Goal: Information Seeking & Learning: Learn about a topic

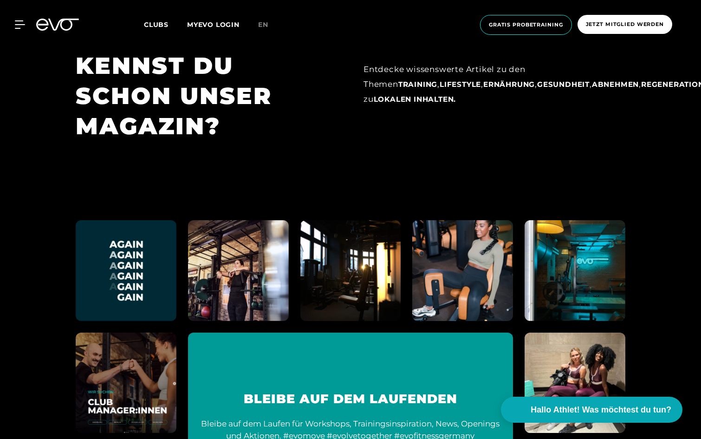
scroll to position [4320, 0]
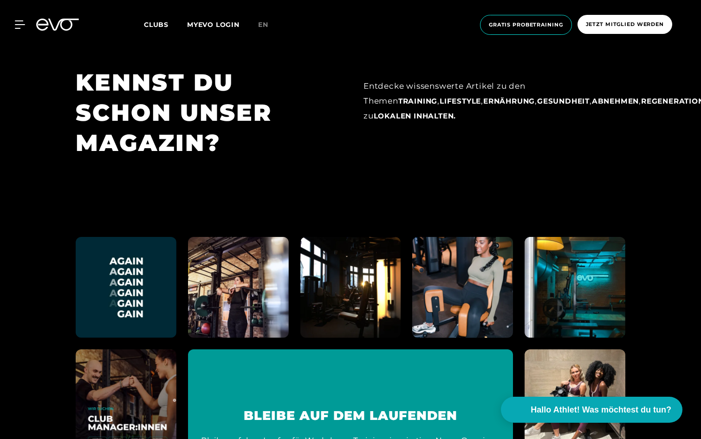
click at [153, 28] on span "Clubs" at bounding box center [156, 24] width 25 height 8
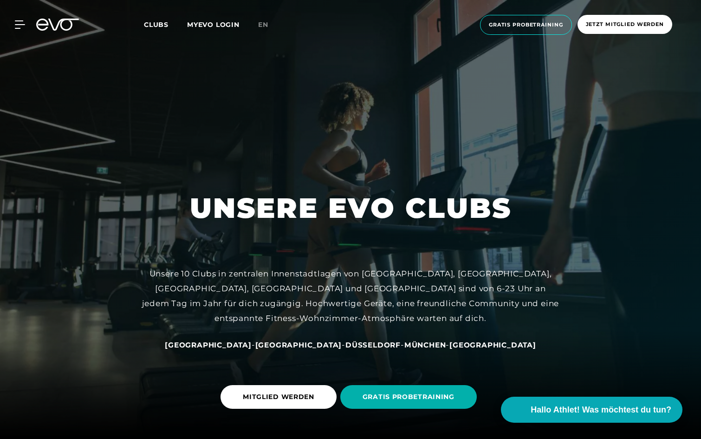
click at [65, 24] on icon at bounding box center [57, 25] width 43 height 12
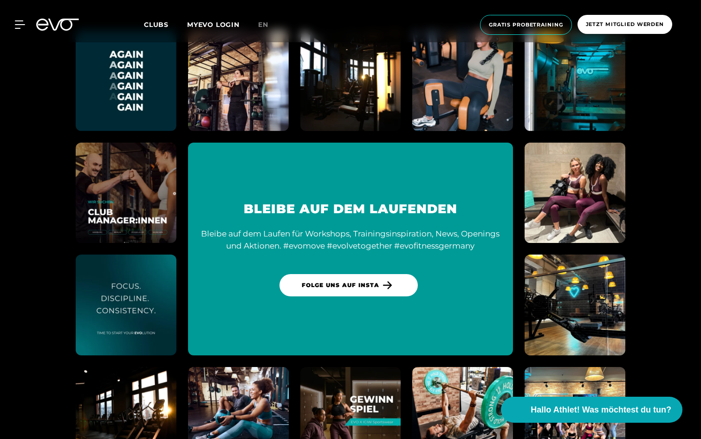
scroll to position [4690, 0]
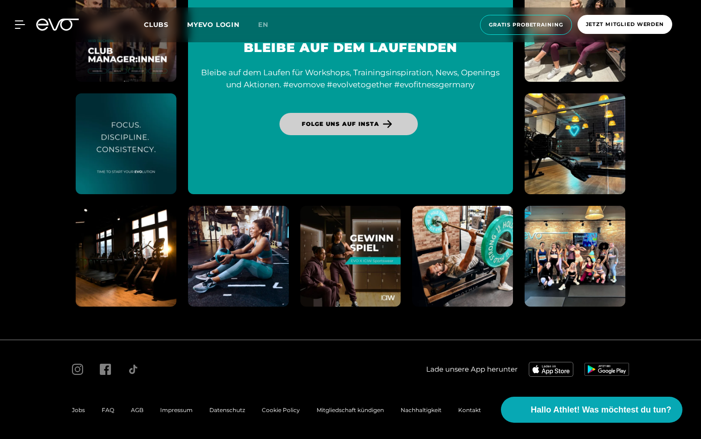
click at [385, 129] on link "Folge uns auf Insta" at bounding box center [348, 124] width 138 height 22
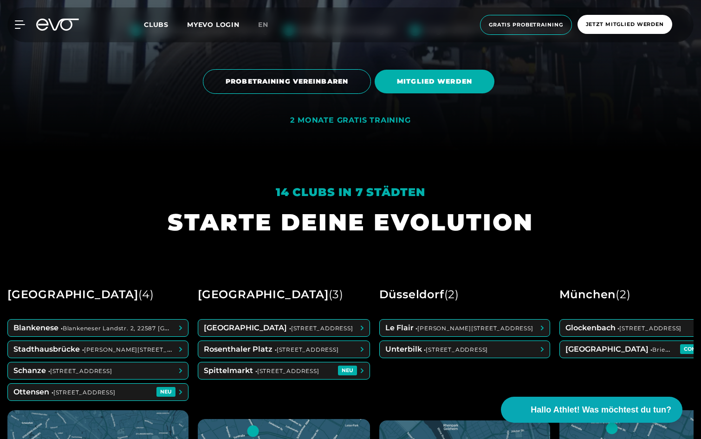
scroll to position [0, 0]
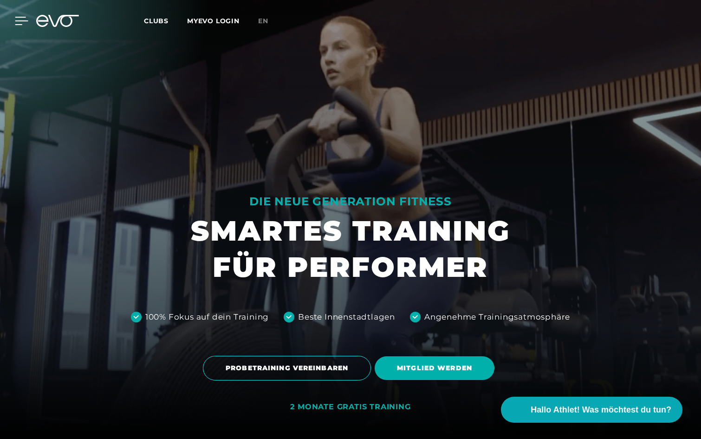
click at [20, 22] on icon at bounding box center [21, 21] width 13 height 8
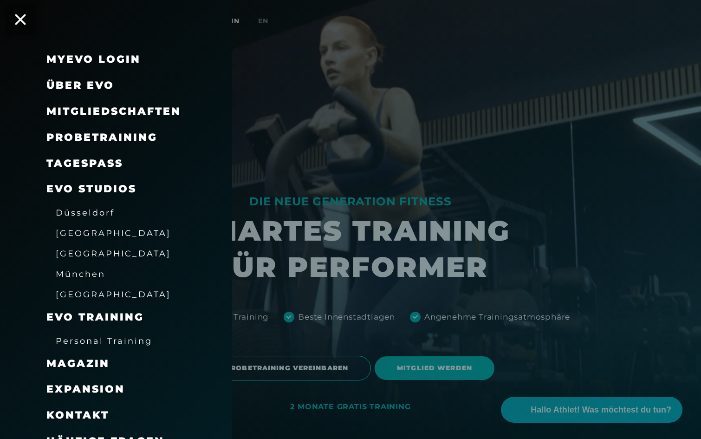
click at [90, 86] on span "Über EVO" at bounding box center [80, 85] width 68 height 13
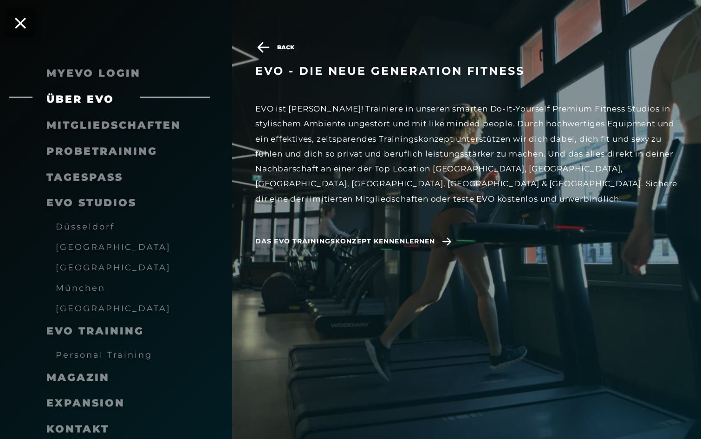
scroll to position [650, 0]
click at [338, 314] on div "Back EVO - die neue Generation Fitness EVO ist anders! Trainiere in unseren sma…" at bounding box center [478, 233] width 446 height 439
click at [313, 240] on span "Das EVO Trainingskonzept kennenlernen" at bounding box center [345, 241] width 180 height 10
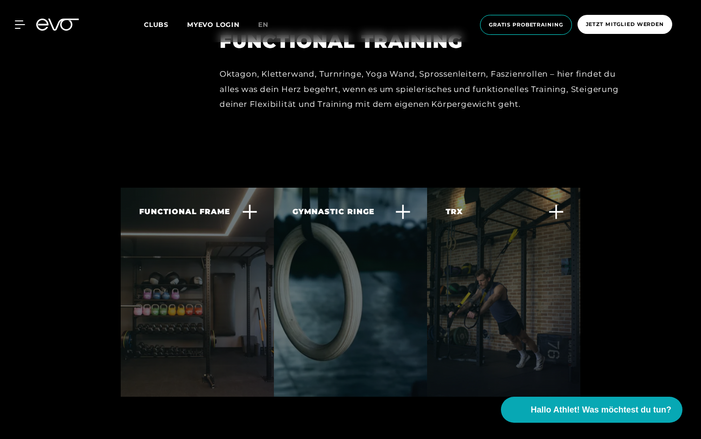
scroll to position [3103, 0]
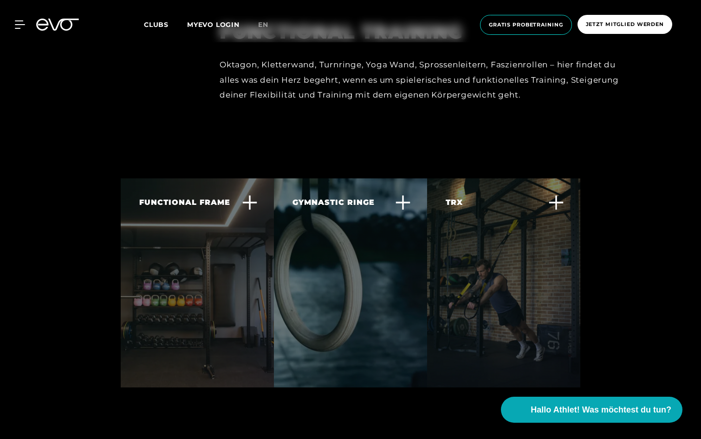
click at [407, 194] on icon at bounding box center [403, 202] width 16 height 16
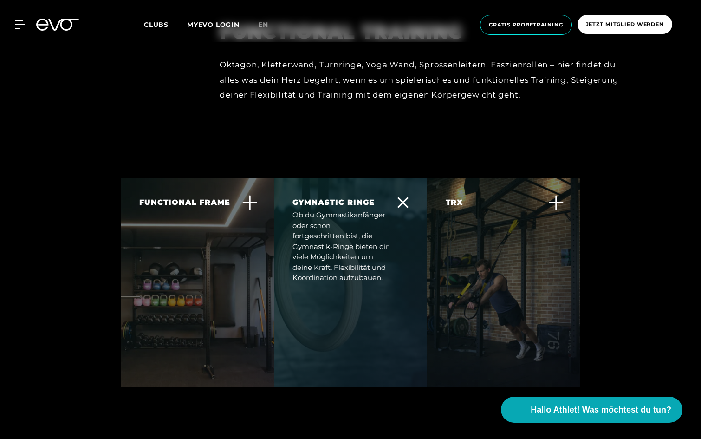
click at [381, 242] on div "Ob du Gymnastikanfänger oder schon fortgeschritten bist, die Gymnastik-Ringe bi…" at bounding box center [344, 246] width 104 height 73
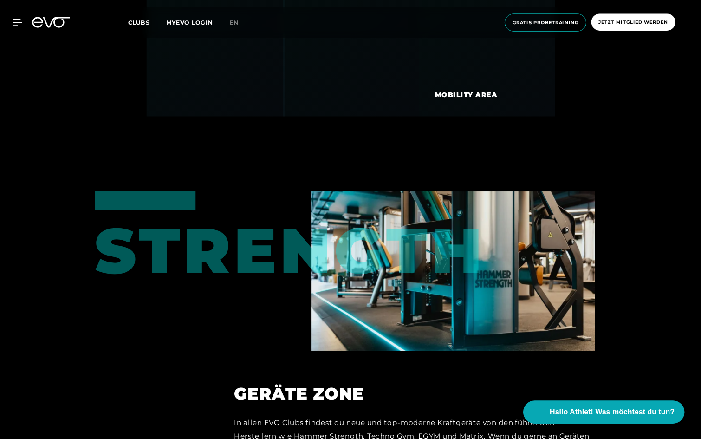
scroll to position [4287, 0]
